Goal: Browse casually: Explore the website without a specific task or goal

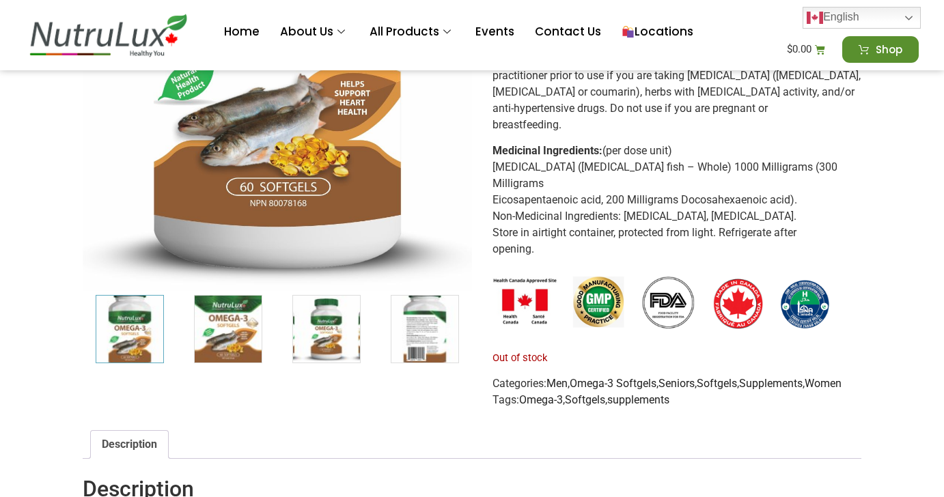
scroll to position [441, 0]
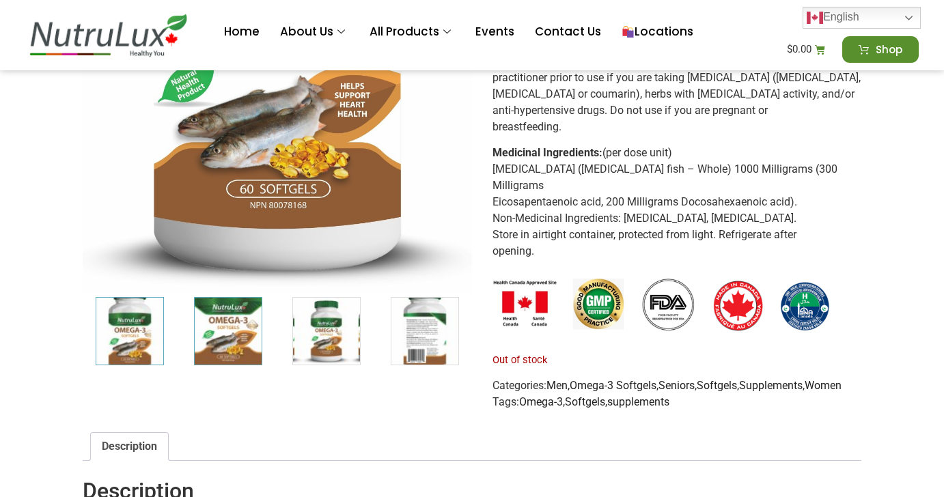
click at [233, 325] on img "2 / 7" at bounding box center [228, 331] width 68 height 68
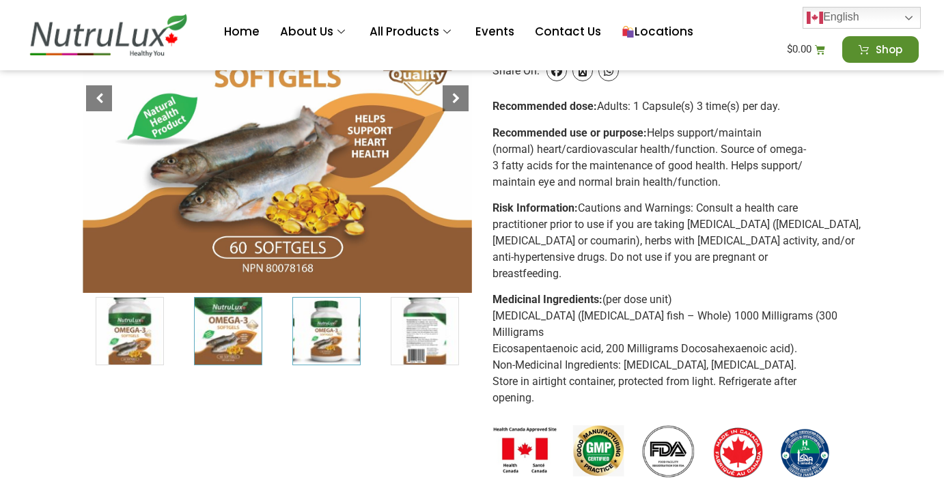
click at [322, 354] on img "3 / 7" at bounding box center [326, 331] width 68 height 68
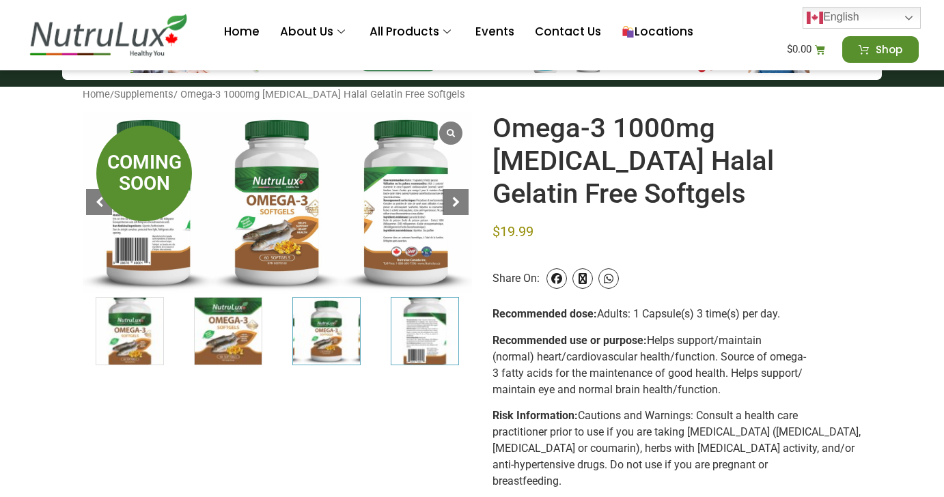
click at [423, 358] on img "4 / 7" at bounding box center [425, 331] width 68 height 68
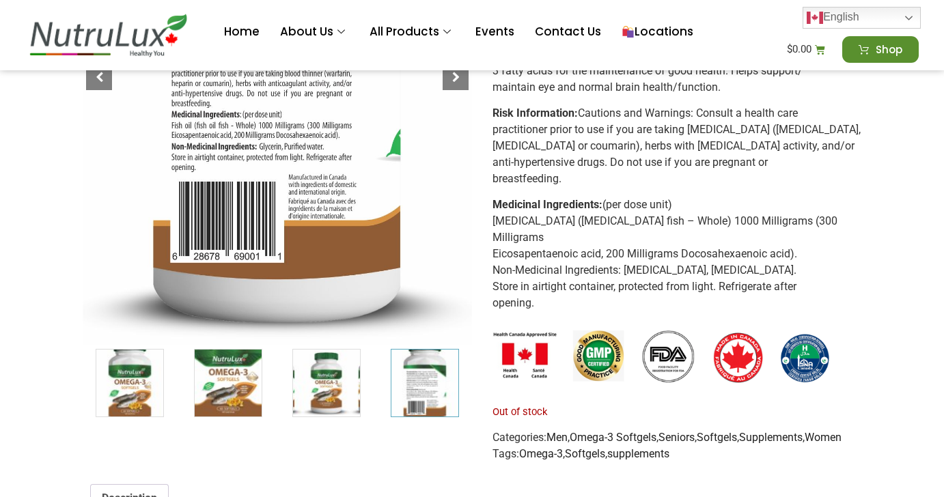
scroll to position [389, 0]
click at [458, 82] on div at bounding box center [456, 77] width 26 height 26
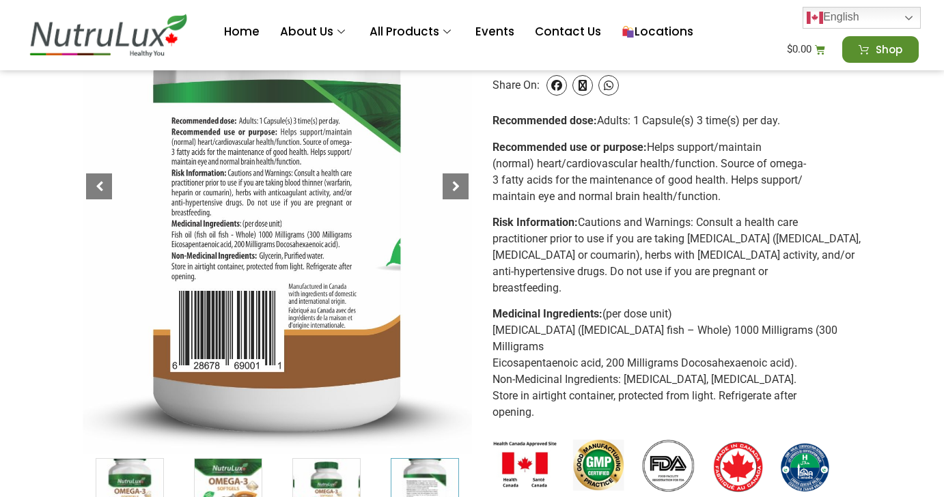
scroll to position [277, 0]
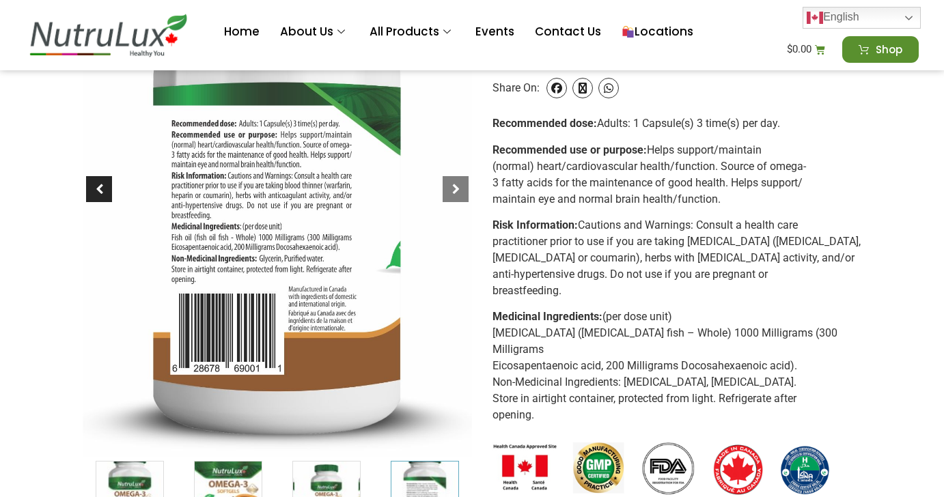
click at [92, 191] on div at bounding box center [99, 189] width 26 height 26
click at [97, 193] on div at bounding box center [99, 189] width 26 height 26
click at [106, 182] on div at bounding box center [99, 189] width 26 height 26
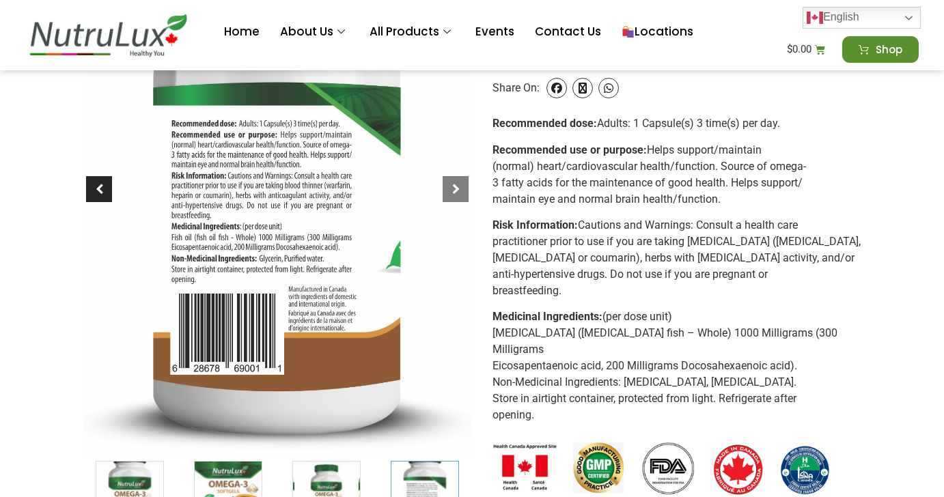
scroll to position [261, 0]
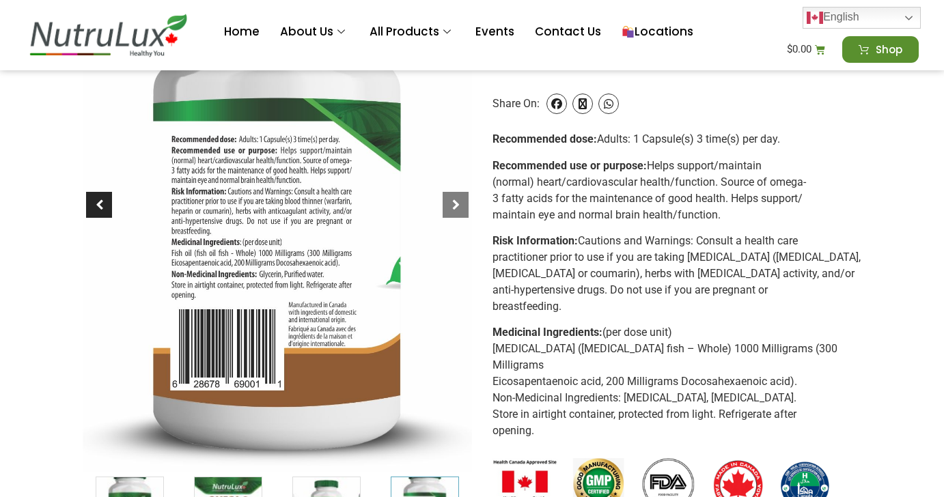
click at [105, 197] on div at bounding box center [99, 205] width 26 height 26
click at [457, 206] on div at bounding box center [456, 205] width 26 height 26
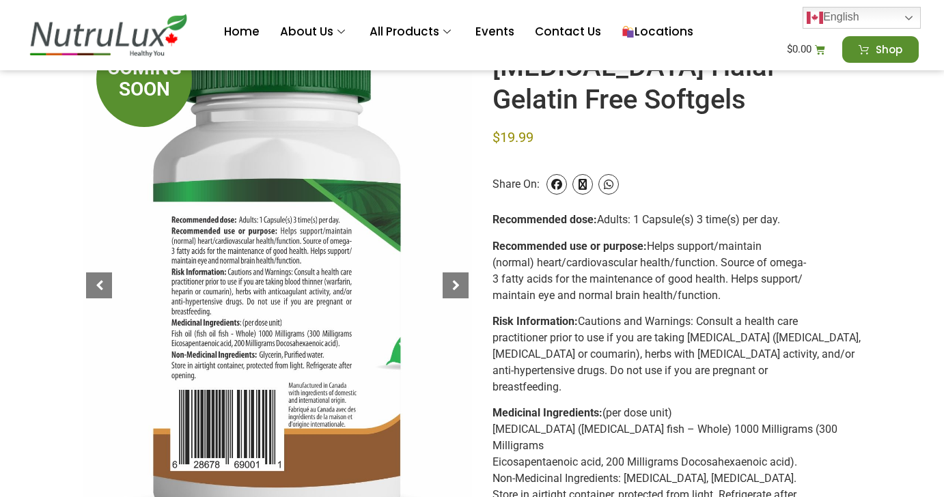
scroll to position [0, 0]
